Goal: Task Accomplishment & Management: Manage account settings

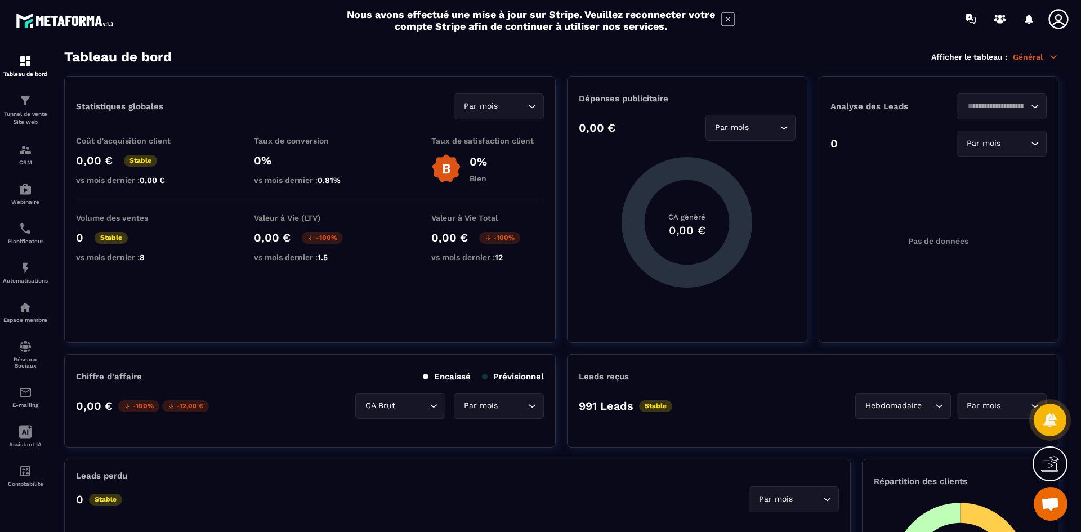
click at [729, 15] on icon at bounding box center [728, 19] width 14 height 14
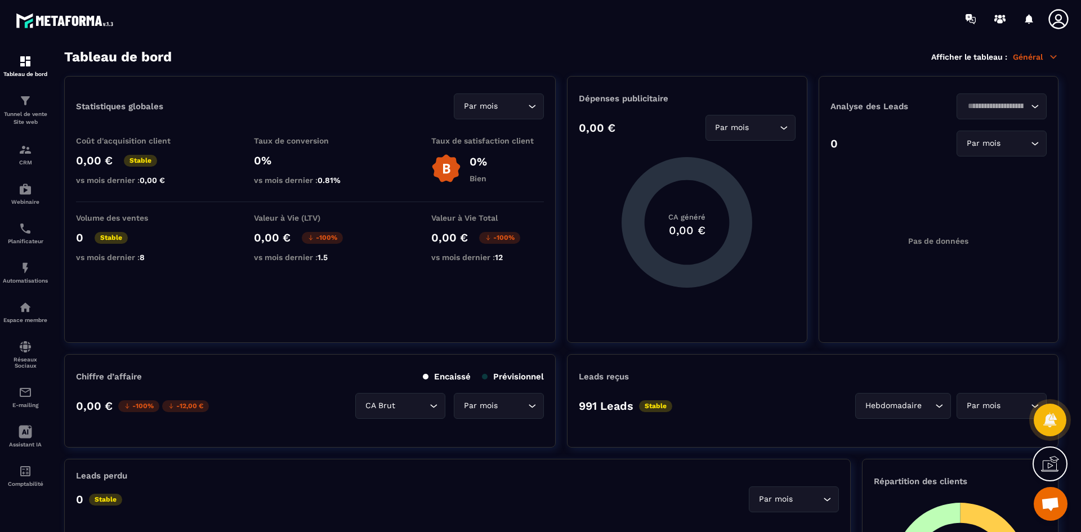
click at [1058, 16] on icon at bounding box center [1058, 19] width 23 height 23
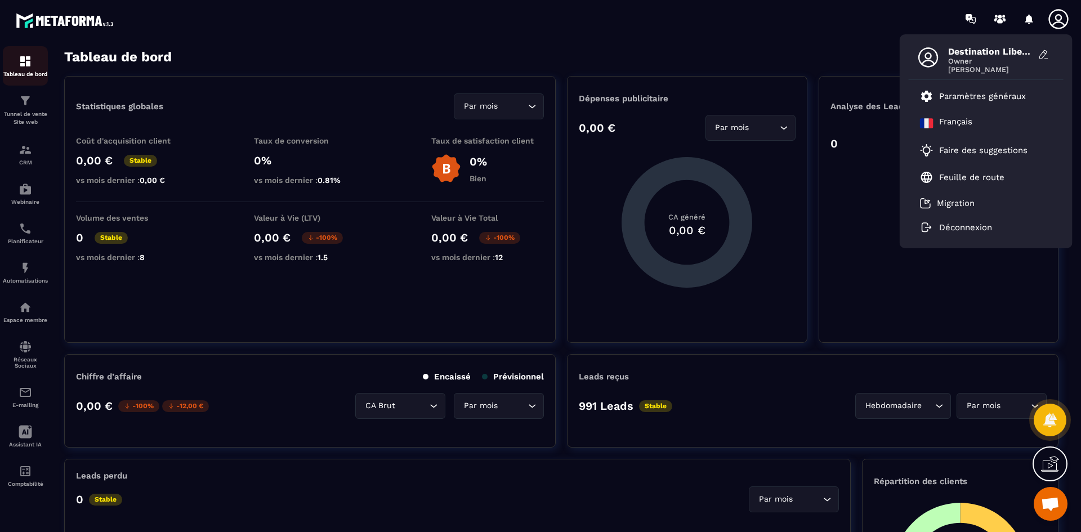
click at [21, 64] on img at bounding box center [26, 62] width 14 height 14
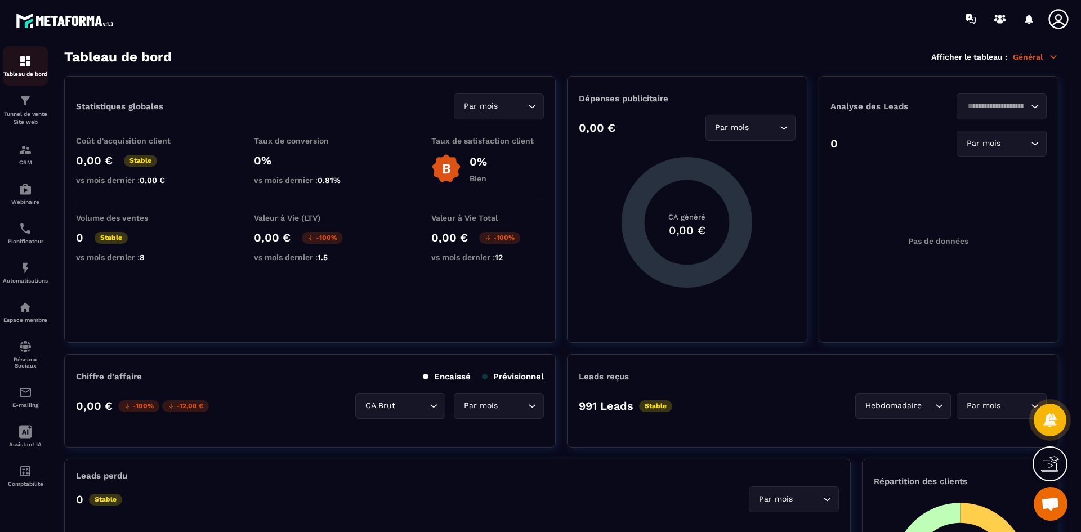
click at [32, 61] on img at bounding box center [26, 62] width 14 height 14
click at [1053, 19] on icon at bounding box center [1058, 19] width 23 height 23
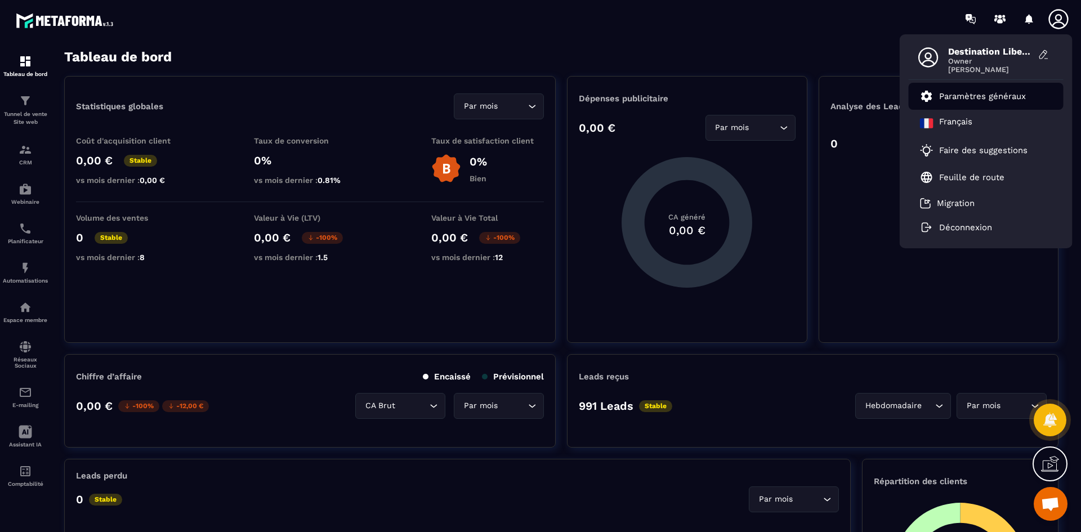
click at [997, 93] on p "Paramètres généraux" at bounding box center [982, 96] width 87 height 10
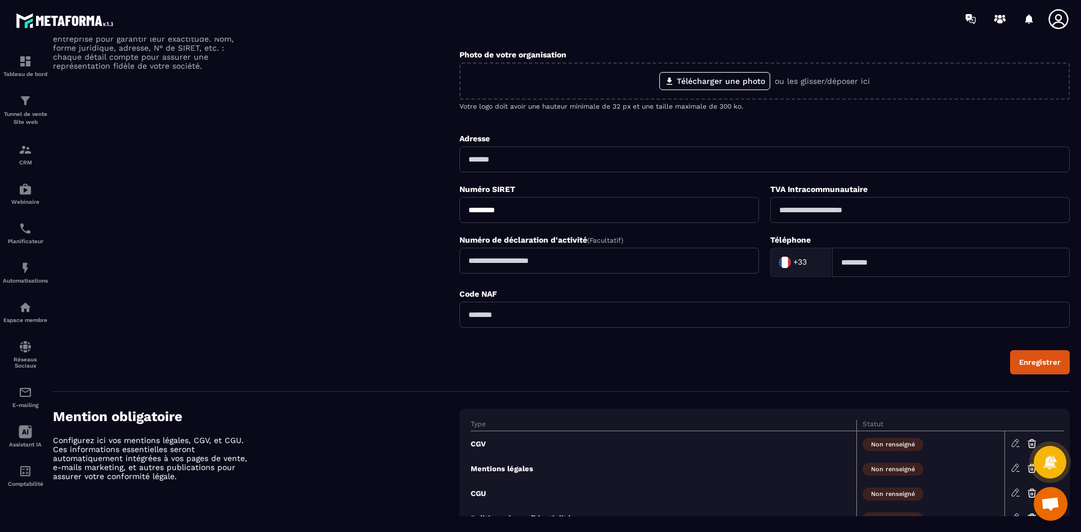
scroll to position [225, 0]
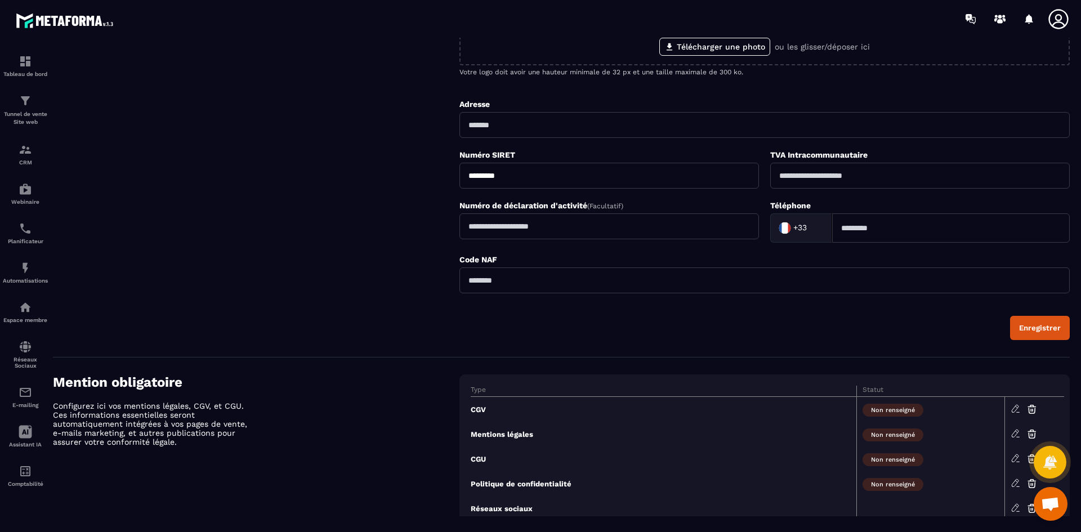
click at [501, 282] on input "text" at bounding box center [764, 280] width 610 height 26
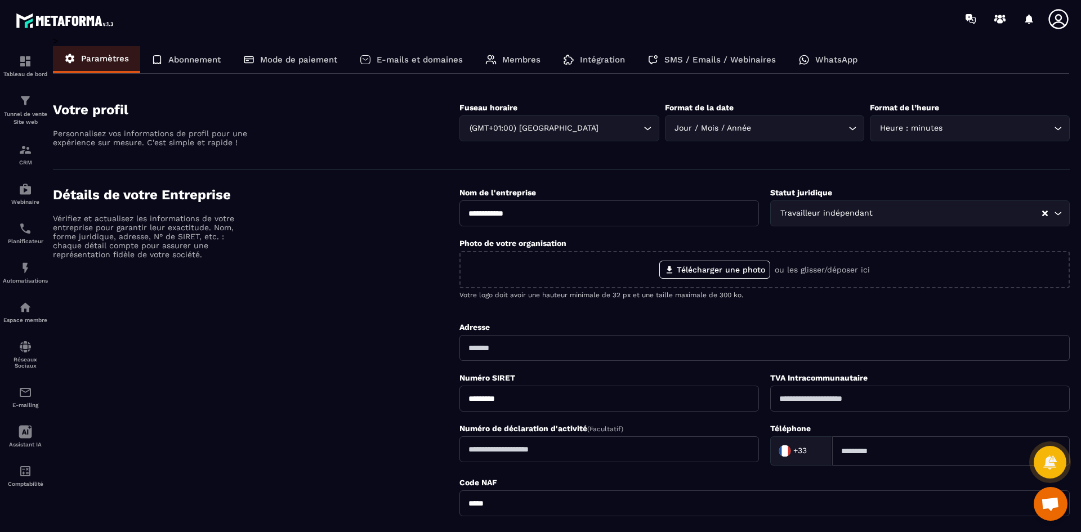
scroll to position [0, 0]
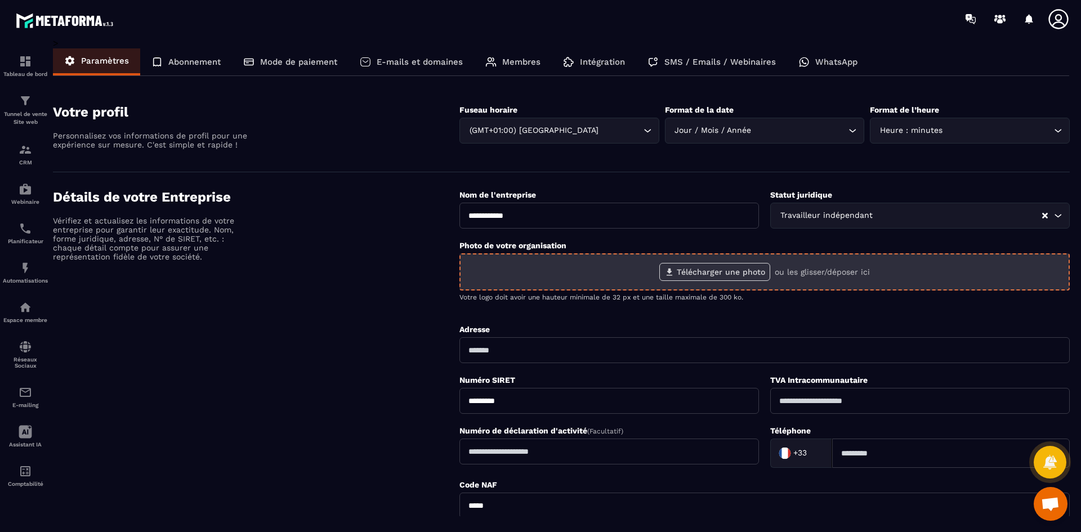
type input "*****"
click at [694, 277] on label "Télécharger une photo" at bounding box center [714, 272] width 111 height 18
click at [0, 0] on input "Télécharger une photo" at bounding box center [0, 0] width 0 height 0
click at [694, 274] on label "Télécharger une photo" at bounding box center [714, 272] width 111 height 18
click at [0, 0] on input "Télécharger une photo" at bounding box center [0, 0] width 0 height 0
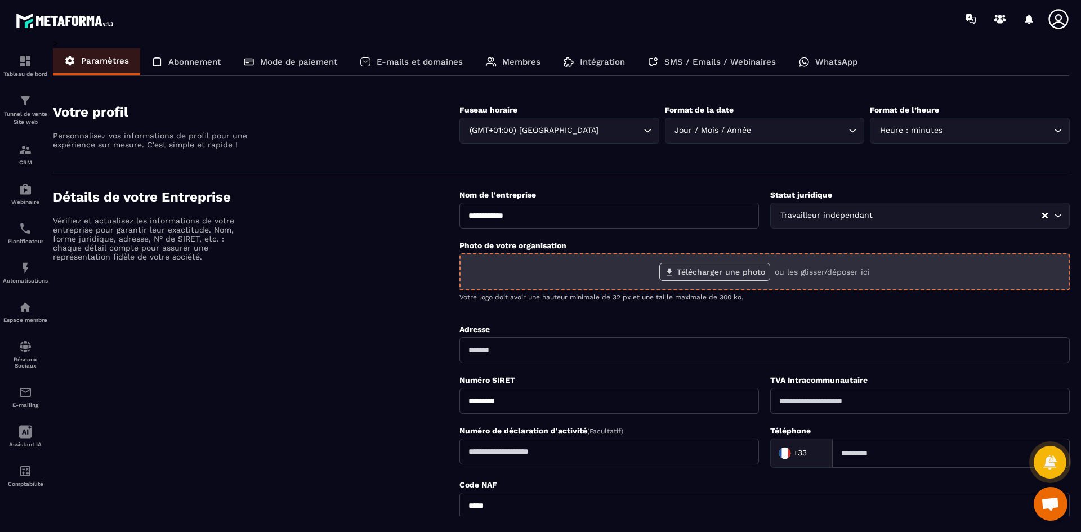
click at [685, 270] on label "Télécharger une photo" at bounding box center [714, 272] width 111 height 18
click at [0, 0] on input "Télécharger une photo" at bounding box center [0, 0] width 0 height 0
click at [689, 272] on label "Télécharger une photo" at bounding box center [714, 272] width 111 height 18
click at [0, 0] on input "Télécharger une photo" at bounding box center [0, 0] width 0 height 0
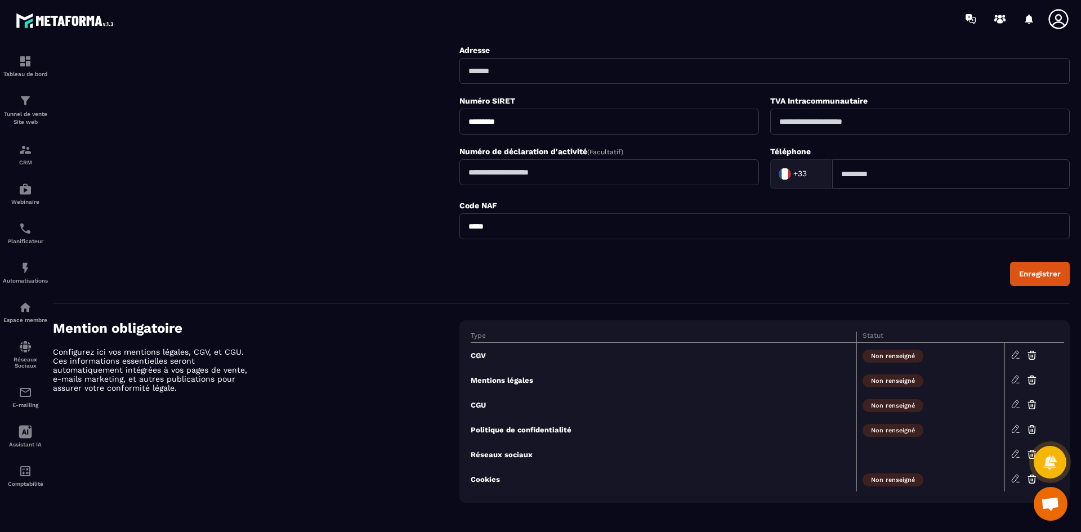
scroll to position [298, 0]
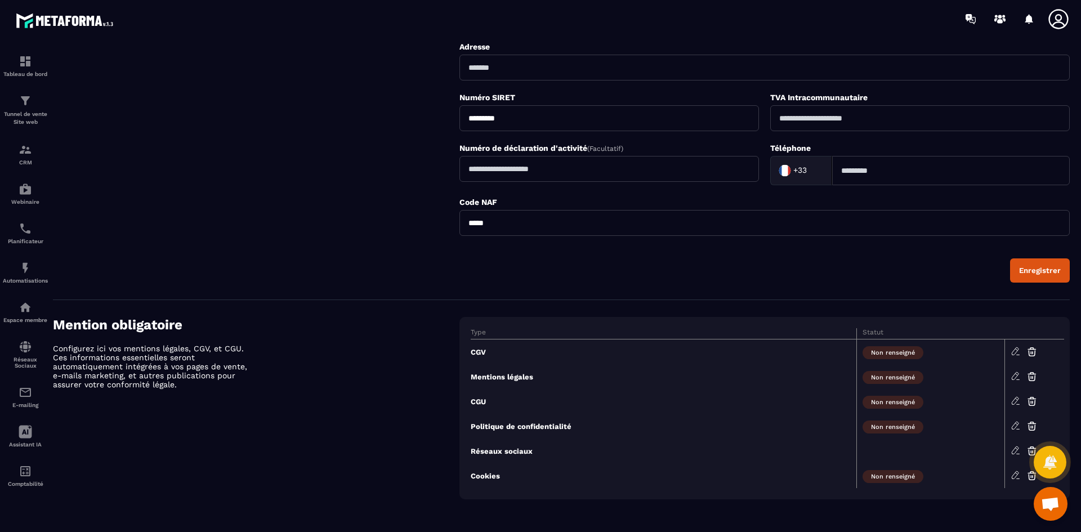
click at [1035, 272] on div "Enregistrer" at bounding box center [1040, 270] width 42 height 8
